Goal: Task Accomplishment & Management: Use online tool/utility

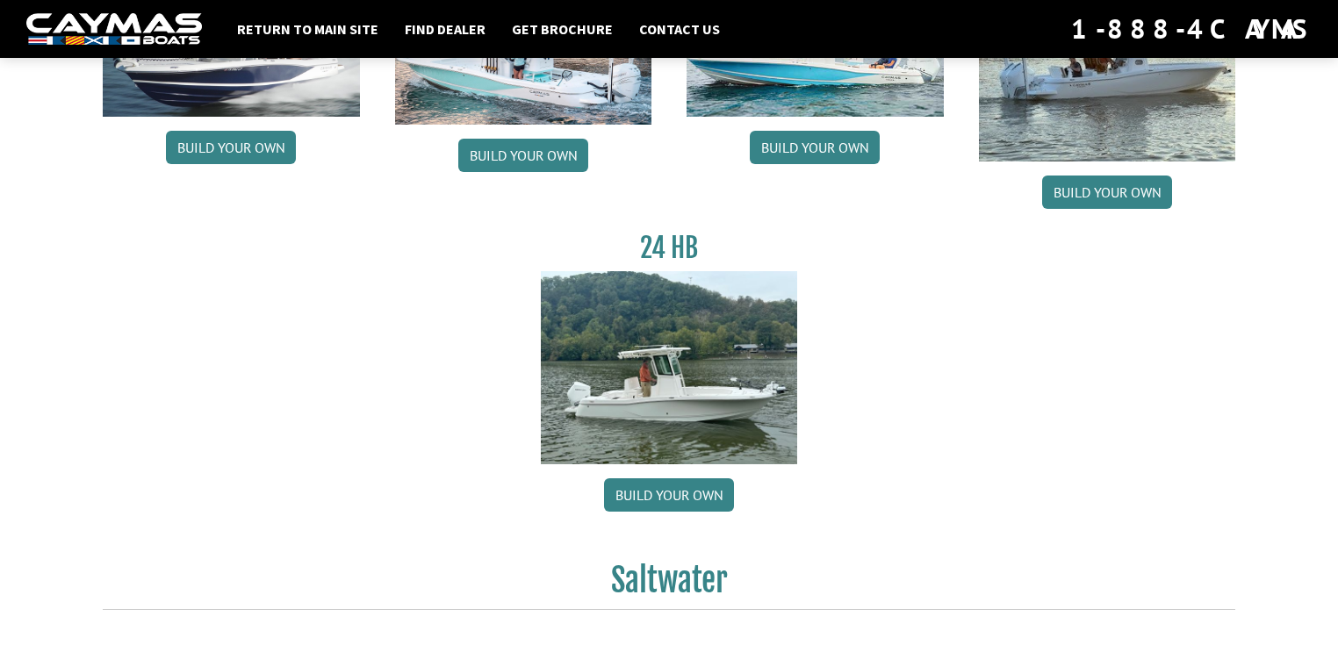
scroll to position [304, 0]
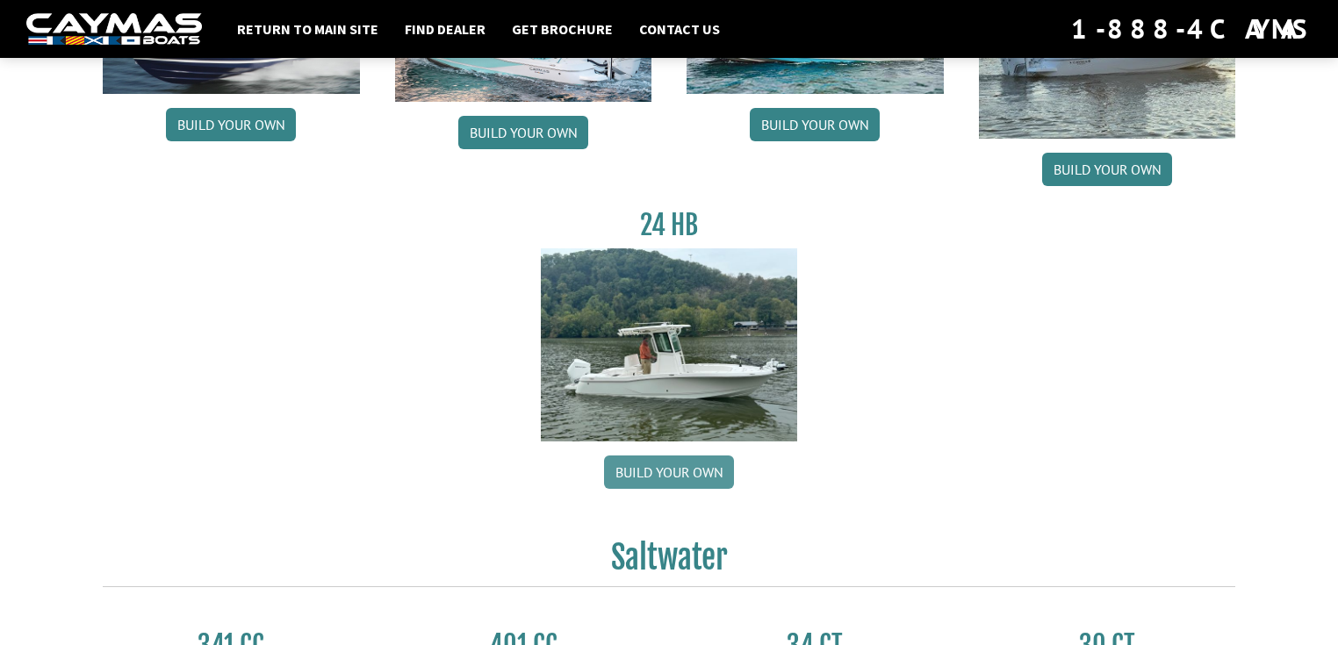
click at [680, 489] on link "Build your own" at bounding box center [669, 472] width 130 height 33
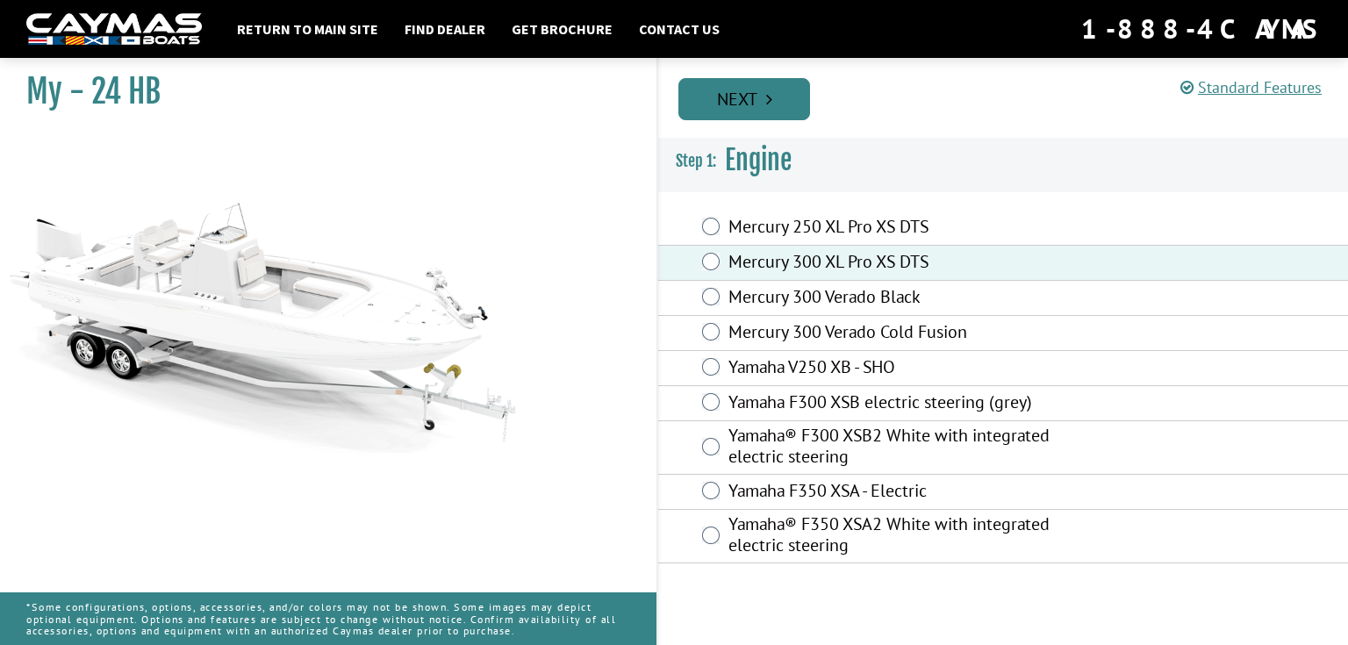
drag, startPoint x: 769, startPoint y: 132, endPoint x: 760, endPoint y: 116, distance: 18.1
click at [769, 130] on div "Prev Next" at bounding box center [1003, 98] width 692 height 80
click at [760, 116] on link "Next" at bounding box center [745, 99] width 132 height 42
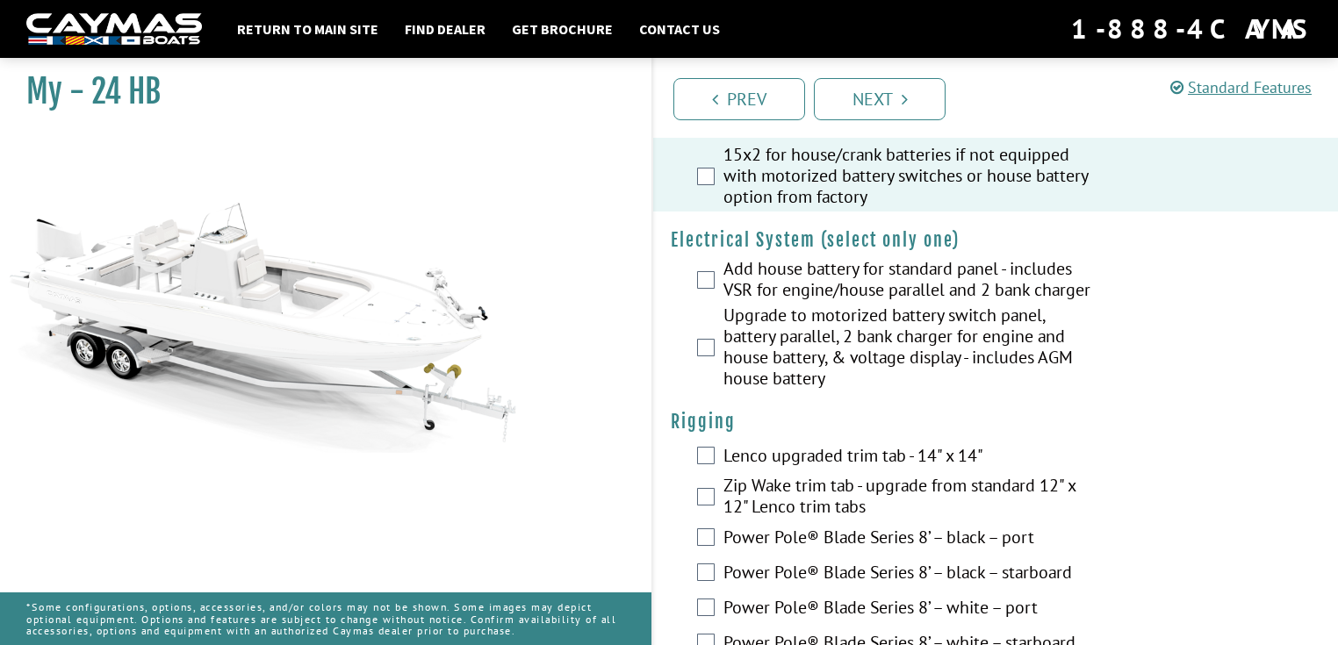
scroll to position [492, 0]
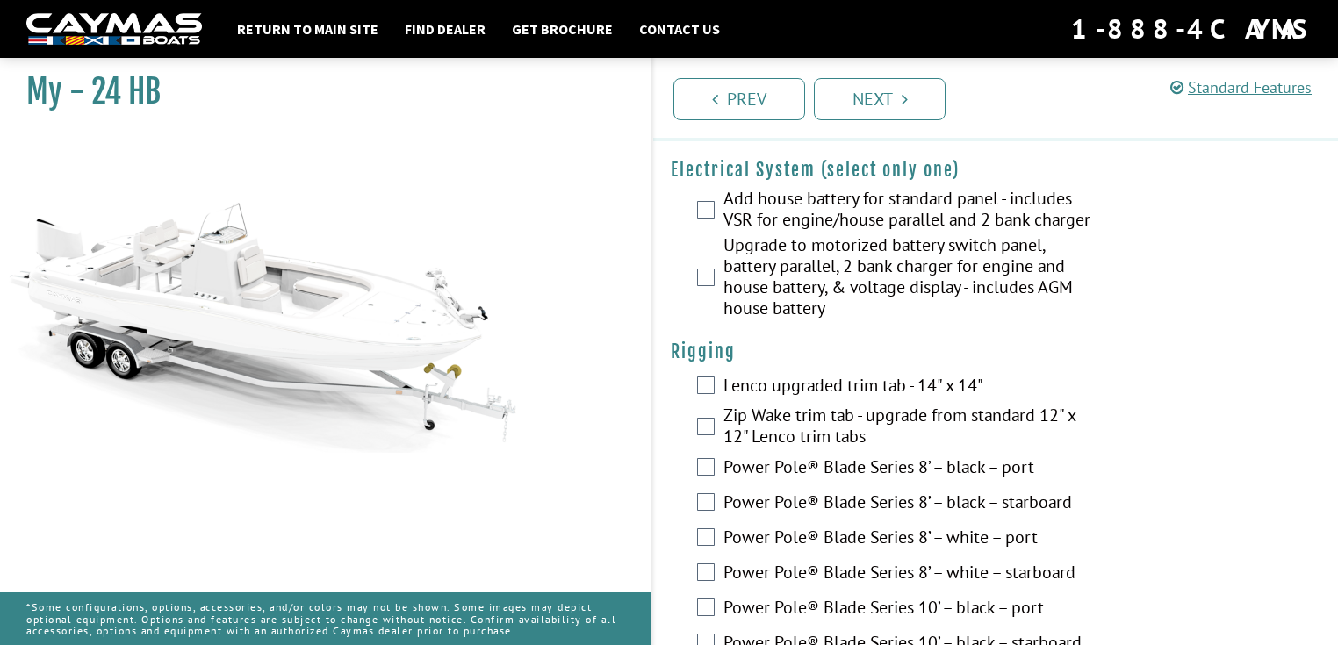
click at [695, 405] on div "Lenco upgraded trim tab - 14" x 14"" at bounding box center [995, 387] width 685 height 35
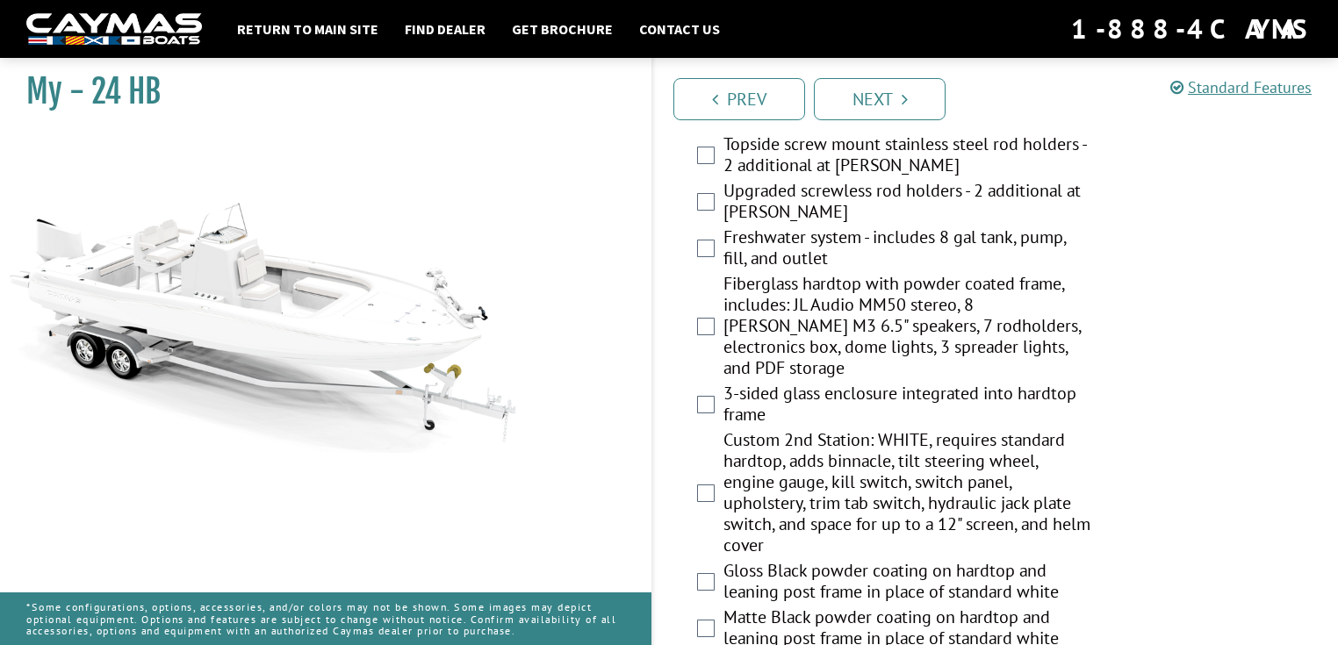
scroll to position [1568, 0]
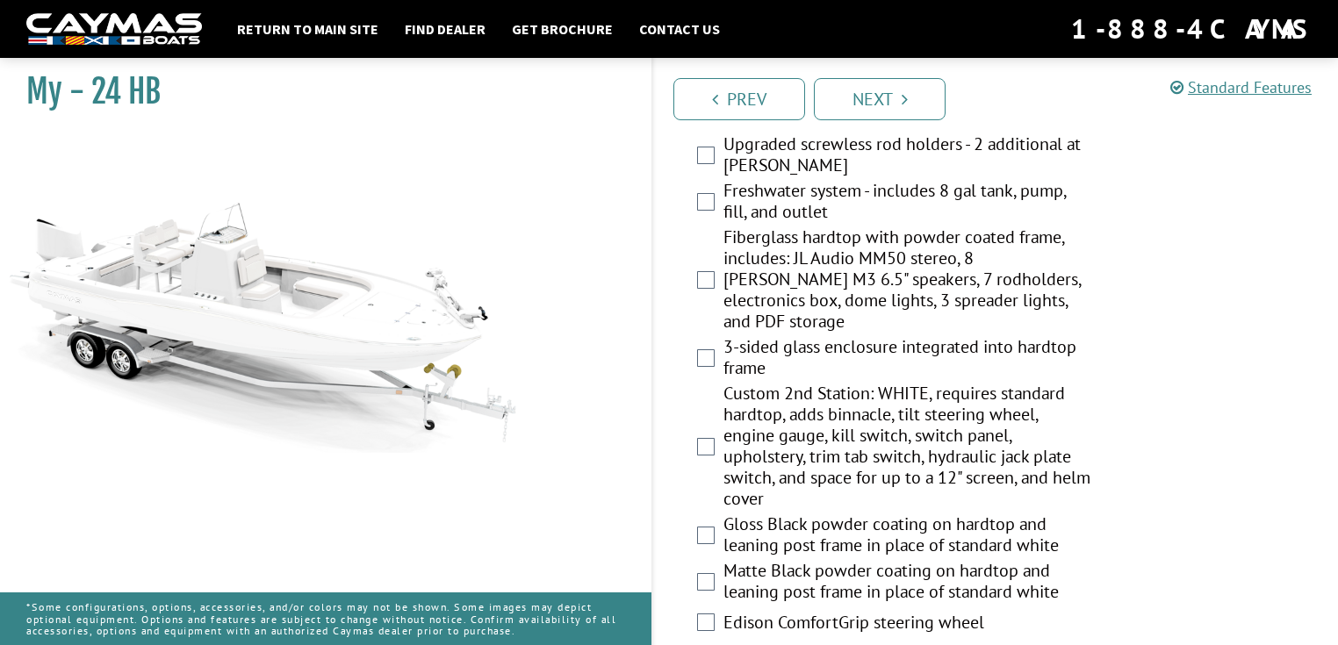
click at [703, 383] on div "3-sided glass enclosure integrated into hardtop frame" at bounding box center [995, 359] width 685 height 47
click at [653, 336] on div "Fiberglass hardtop with powder coated frame, includes: JL Audio MM50 stereo, 8 …" at bounding box center [995, 281] width 685 height 110
click at [867, 124] on div "Prev Next" at bounding box center [994, 98] width 687 height 80
click at [872, 104] on link "Next" at bounding box center [880, 99] width 132 height 42
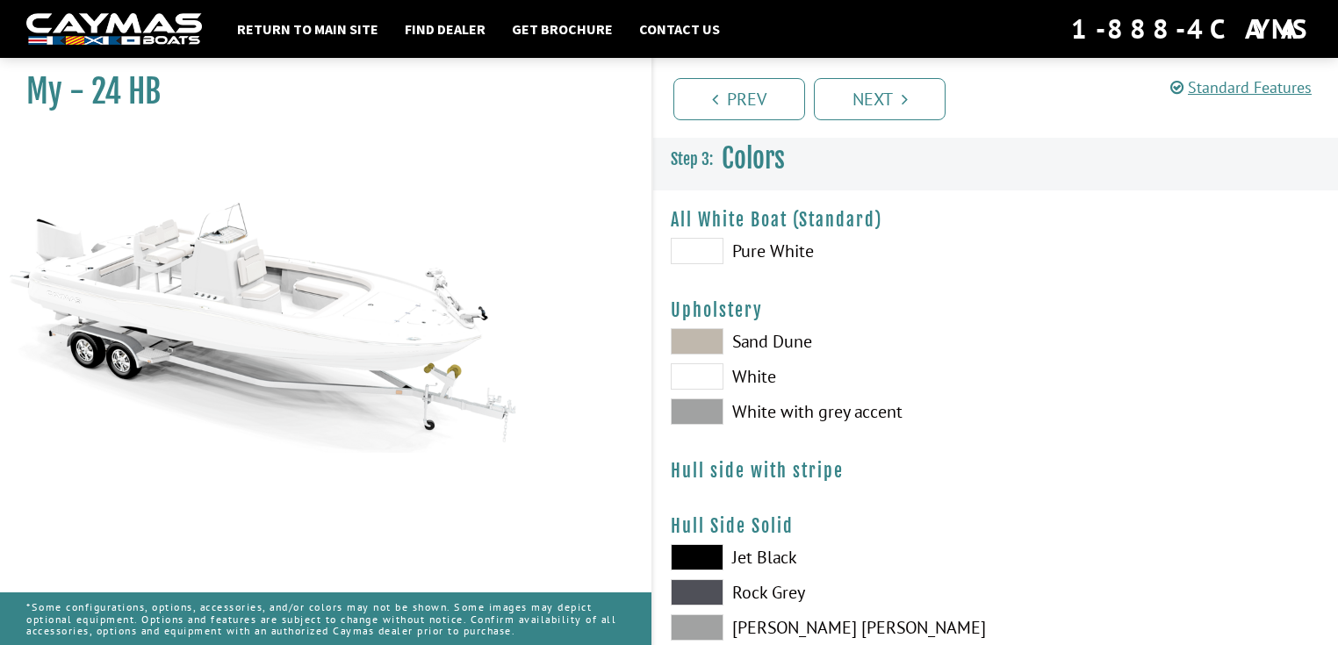
scroll to position [187, 0]
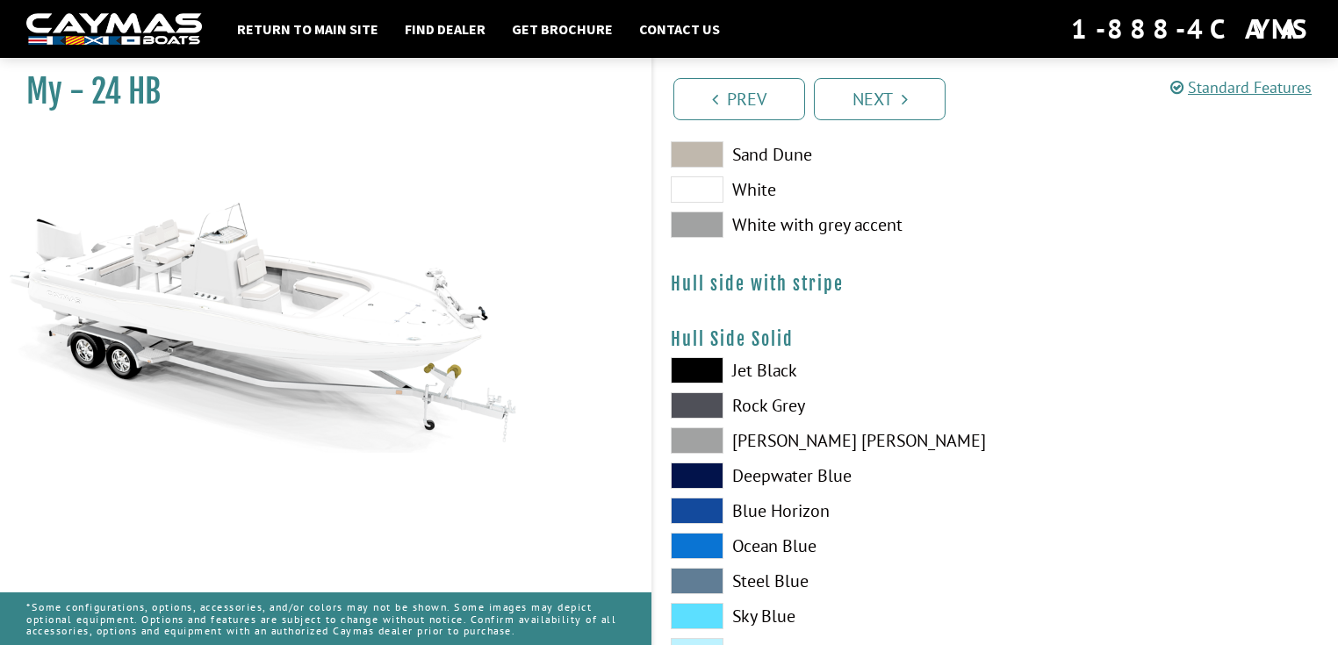
click at [681, 154] on span at bounding box center [697, 154] width 53 height 26
click at [706, 202] on span at bounding box center [697, 189] width 53 height 26
click at [701, 222] on span at bounding box center [697, 225] width 53 height 26
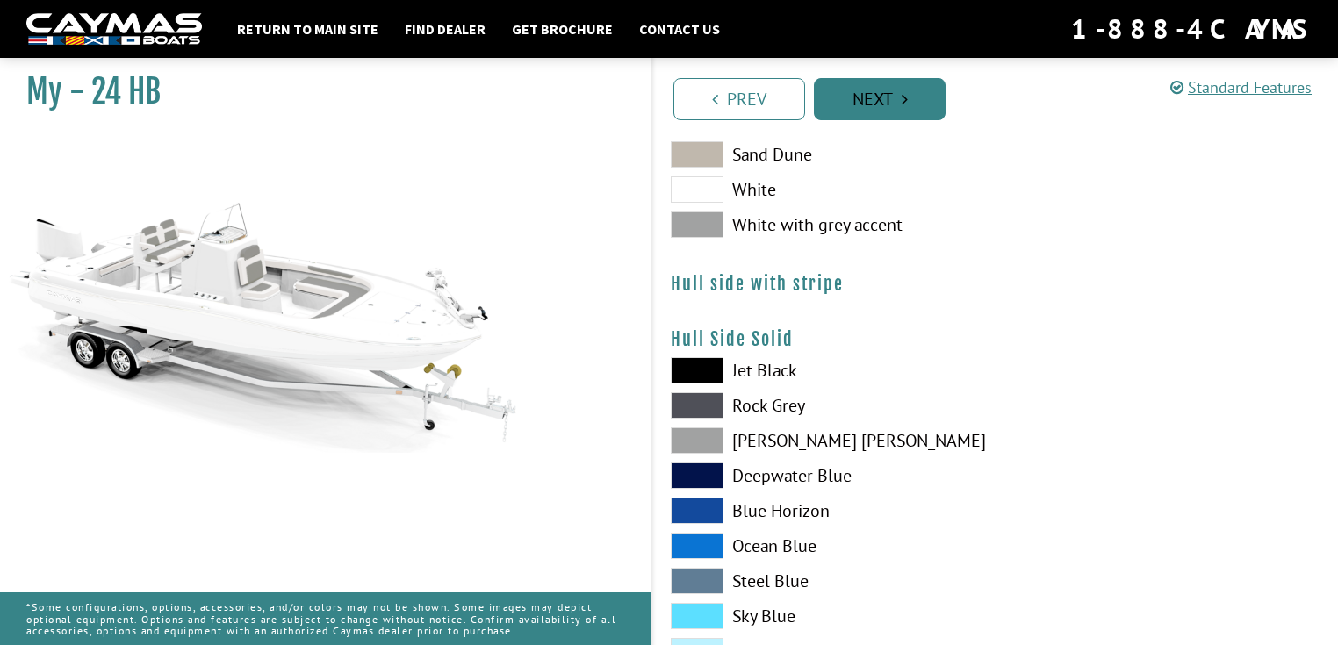
click at [867, 88] on link "Next" at bounding box center [880, 99] width 132 height 42
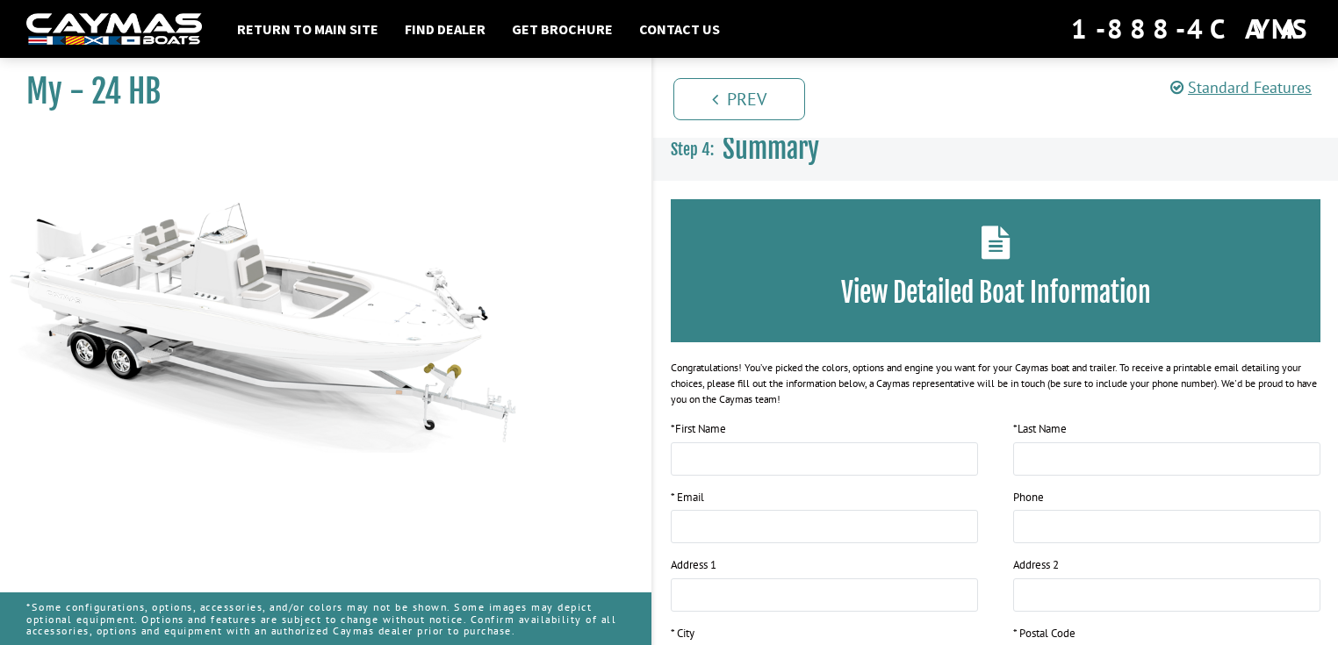
scroll to position [0, 0]
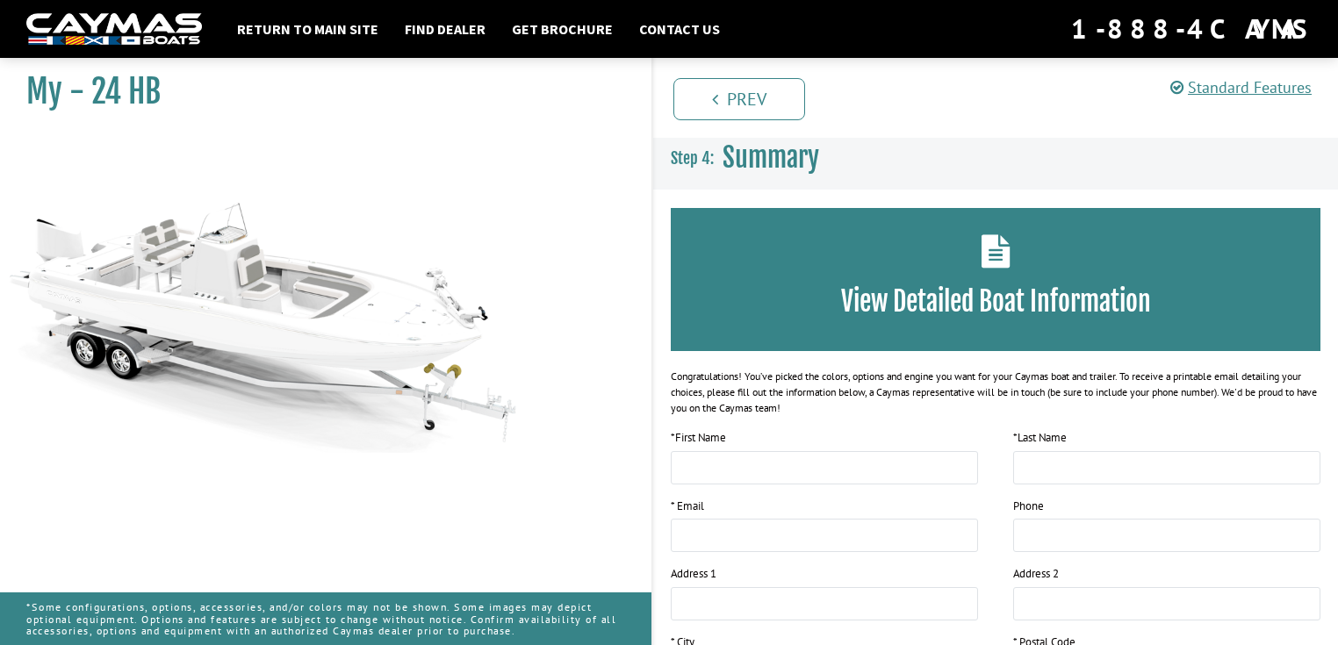
click at [867, 88] on ul "Prev Next" at bounding box center [1003, 97] width 669 height 45
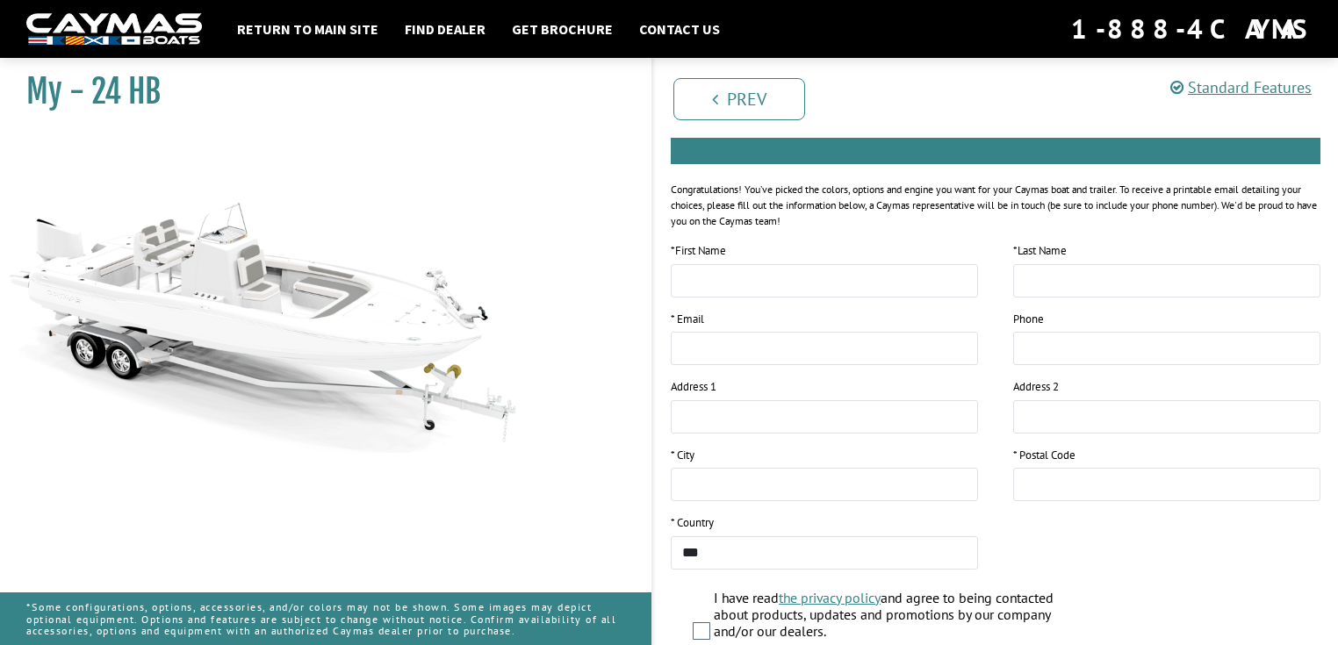
scroll to position [363, 0]
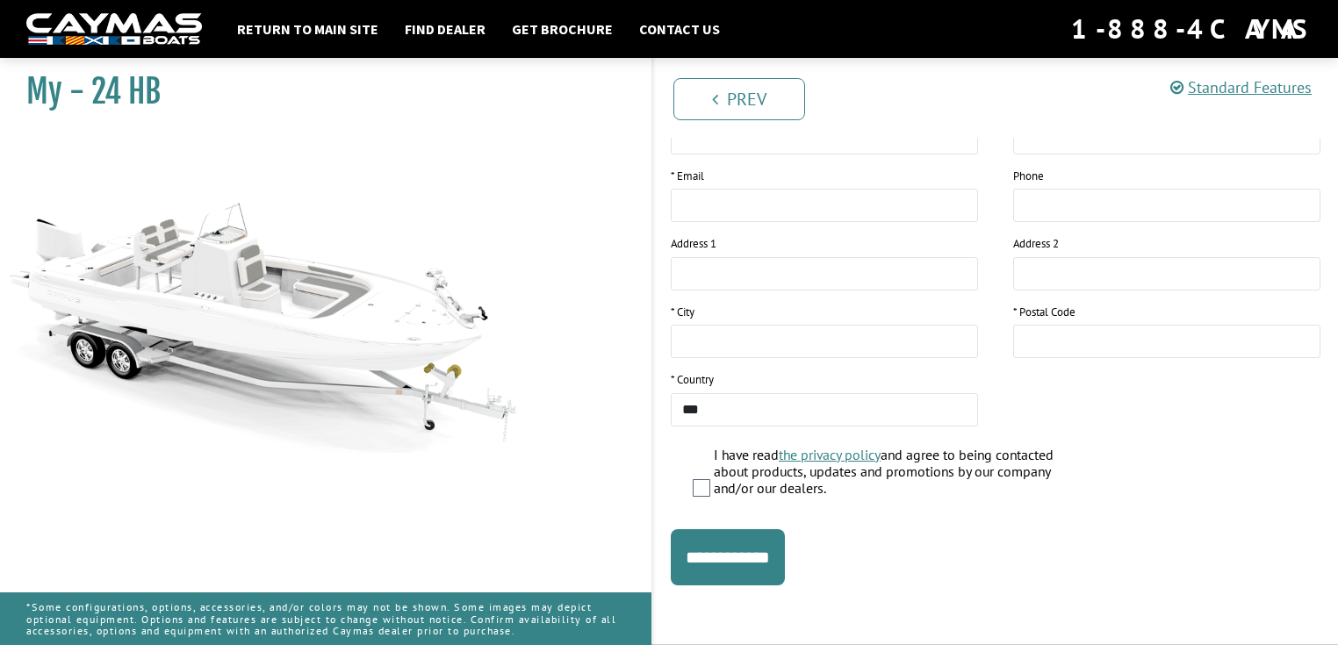
click at [441, 162] on img at bounding box center [263, 293] width 527 height 320
